Goal: Communication & Community: Share content

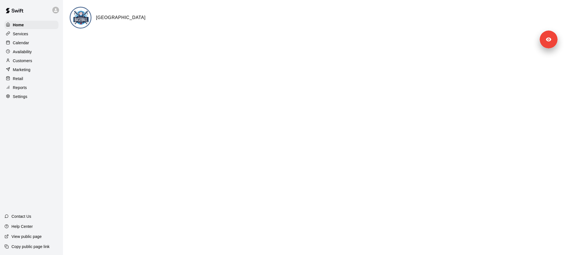
click at [28, 70] on p "Marketing" at bounding box center [22, 70] width 18 height 6
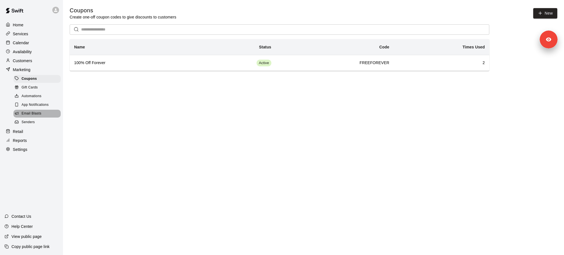
click at [33, 115] on span "Email Blasts" at bounding box center [32, 114] width 20 height 6
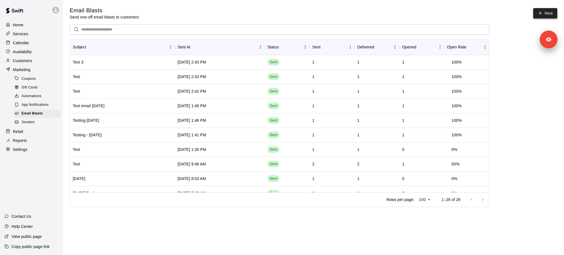
click at [549, 17] on link "New" at bounding box center [545, 13] width 24 height 10
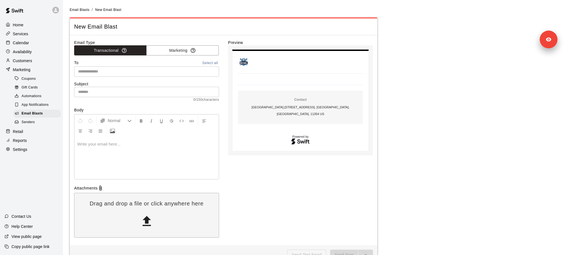
click at [133, 72] on input "text" at bounding box center [146, 71] width 141 height 7
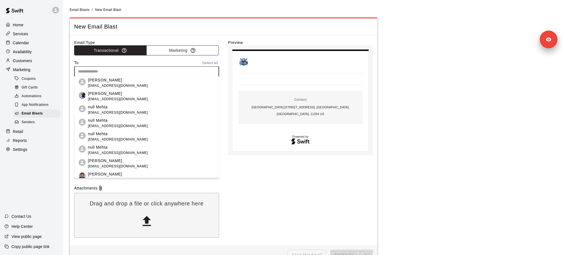
click at [171, 50] on button "Marketing" at bounding box center [182, 50] width 72 height 10
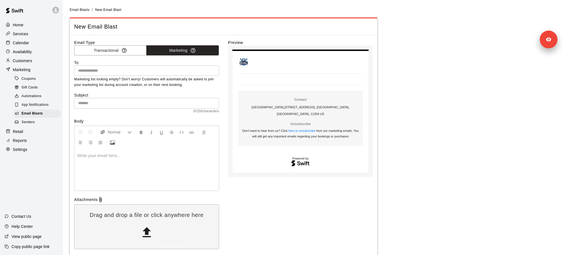
click at [145, 70] on input "text" at bounding box center [146, 70] width 141 height 7
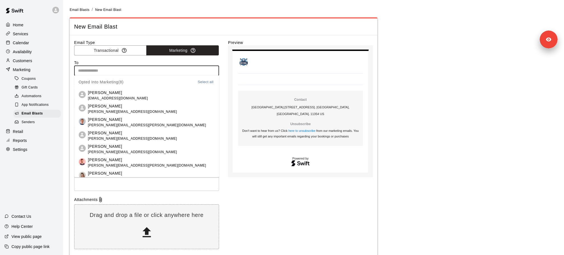
click at [120, 138] on span "[PERSON_NAME][EMAIL_ADDRESS][DOMAIN_NAME]" at bounding box center [132, 139] width 89 height 6
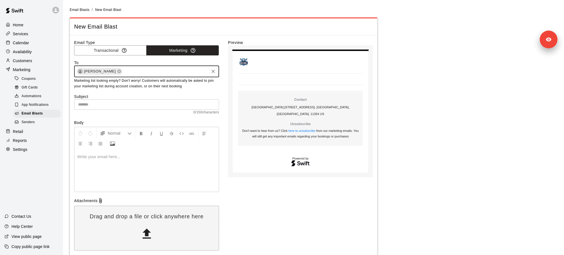
click at [151, 106] on input "text" at bounding box center [146, 104] width 145 height 10
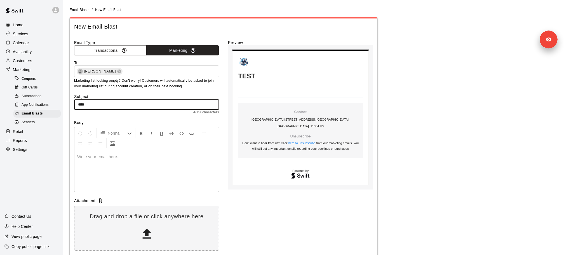
type input "****"
click at [129, 159] on div at bounding box center [146, 171] width 144 height 42
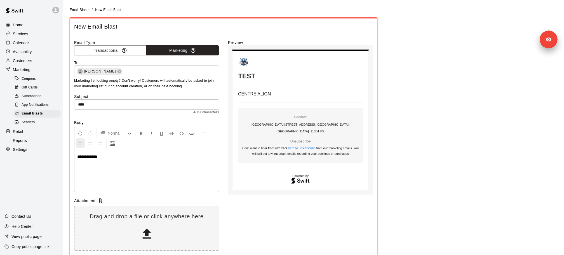
click at [81, 142] on icon "Center Align" at bounding box center [80, 143] width 5 height 5
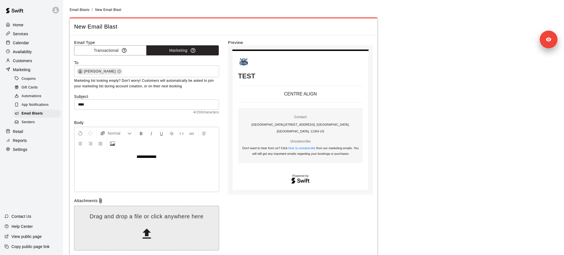
scroll to position [28, 0]
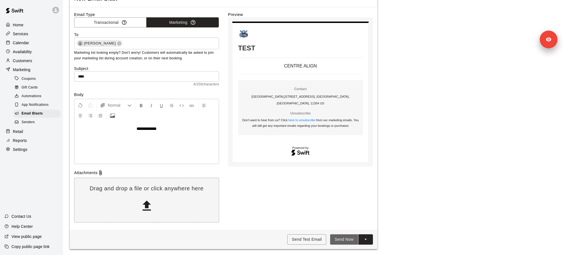
click at [341, 236] on button "Send Now" at bounding box center [344, 239] width 28 height 10
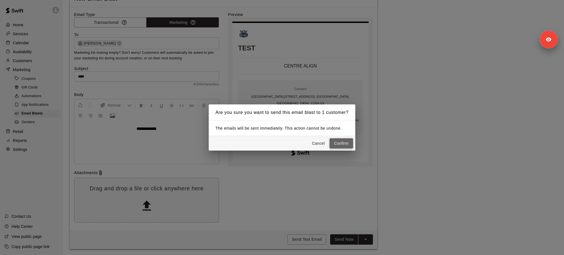
click at [352, 140] on button "Confirm" at bounding box center [340, 143] width 23 height 10
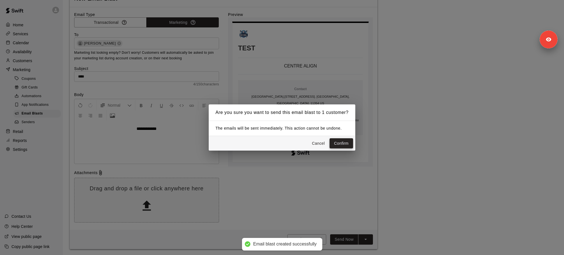
click at [334, 145] on button "Confirm" at bounding box center [340, 143] width 23 height 10
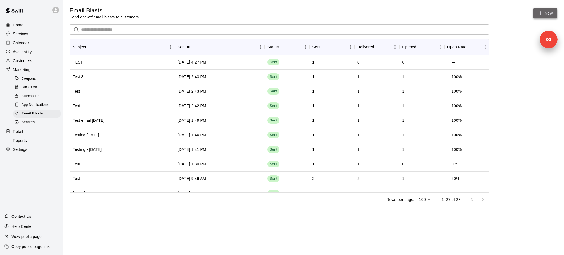
click at [545, 17] on link "New" at bounding box center [545, 13] width 24 height 10
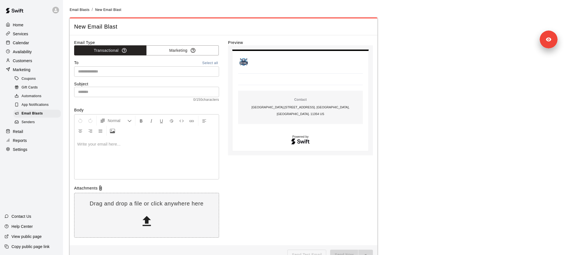
click at [106, 93] on input "text" at bounding box center [146, 92] width 145 height 10
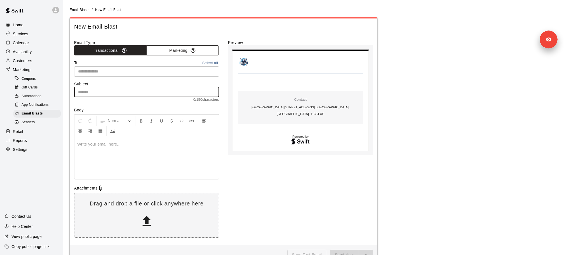
click at [164, 48] on button "Marketing" at bounding box center [182, 50] width 72 height 10
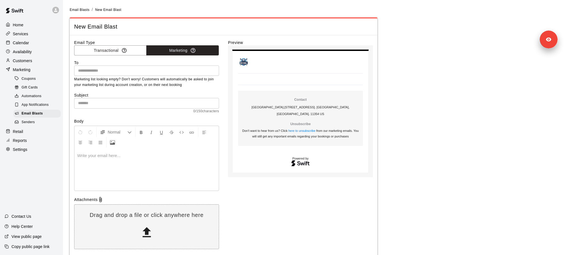
click at [127, 68] on input "text" at bounding box center [146, 70] width 141 height 7
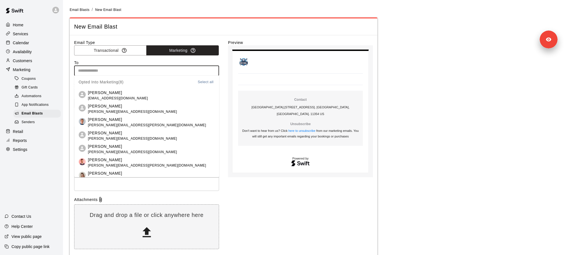
click at [115, 138] on span "[PERSON_NAME][EMAIL_ADDRESS][DOMAIN_NAME]" at bounding box center [132, 139] width 89 height 6
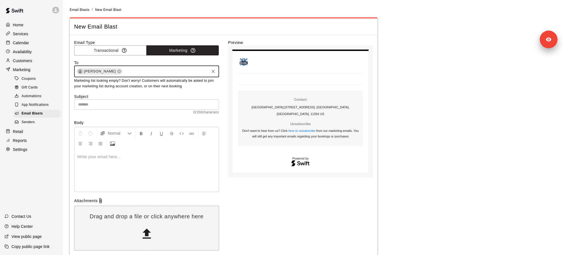
click at [108, 106] on input "text" at bounding box center [146, 104] width 145 height 10
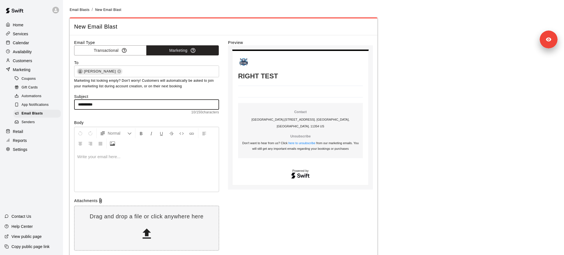
type input "**********"
click at [103, 171] on div at bounding box center [146, 171] width 144 height 42
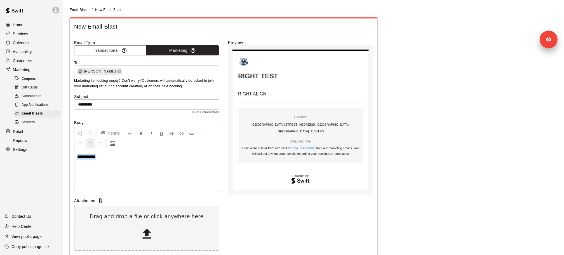
click at [90, 144] on icon "Right Align" at bounding box center [90, 143] width 5 height 5
click at [259, 203] on div "Preview RIGHT TEST RIGHT TEST RIGHT ALIGN Contact Toronto Baseball Center . [ST…" at bounding box center [300, 146] width 145 height 213
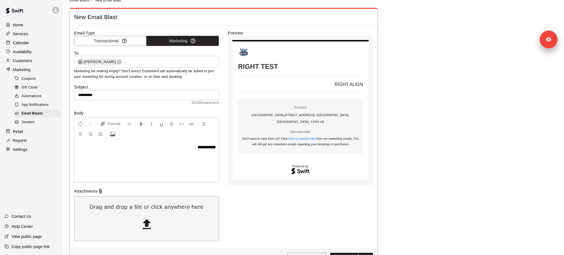
scroll to position [28, 0]
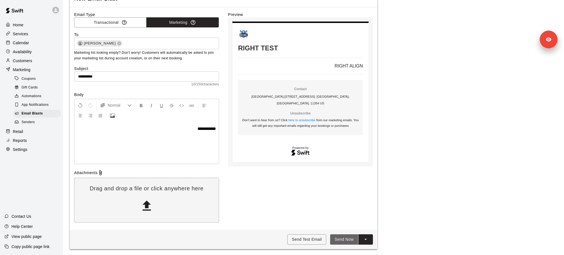
click at [340, 238] on button "Send Now" at bounding box center [344, 239] width 28 height 10
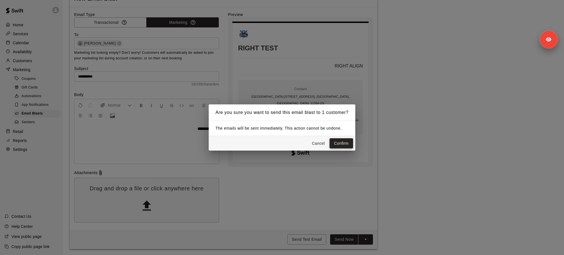
click at [345, 143] on button "Confirm" at bounding box center [340, 143] width 23 height 10
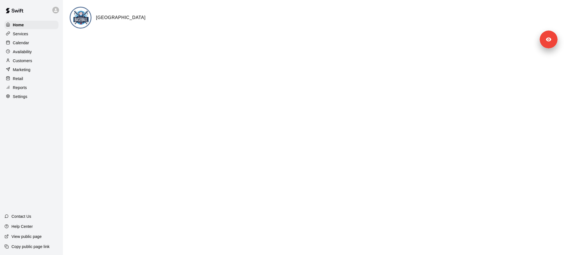
click at [27, 67] on p "Marketing" at bounding box center [22, 70] width 18 height 6
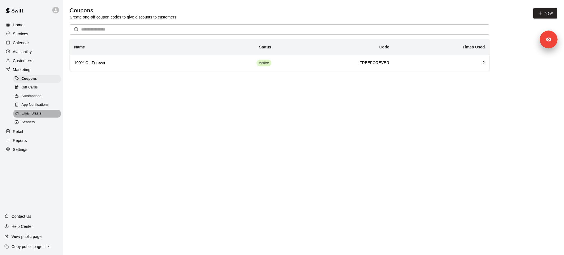
click at [35, 115] on span "Email Blasts" at bounding box center [32, 114] width 20 height 6
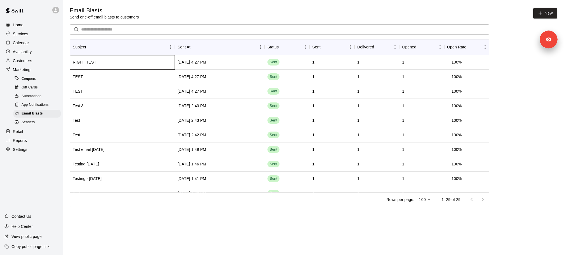
click at [98, 63] on div "RIGHT TEST" at bounding box center [122, 62] width 105 height 15
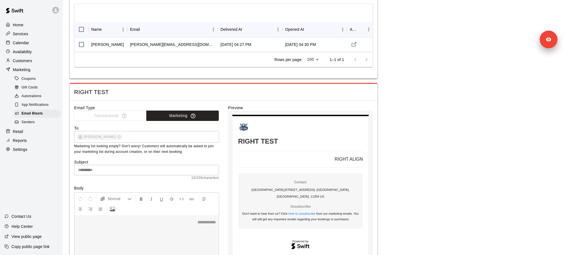
scroll to position [37, 0]
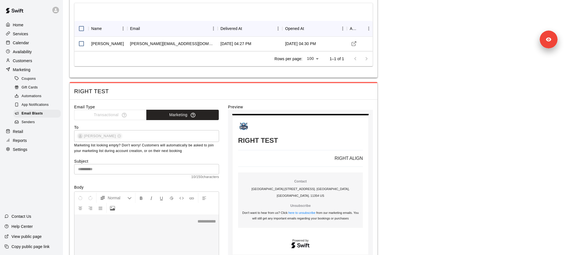
click at [216, 251] on div "**********" at bounding box center [146, 223] width 145 height 65
